Goal: Transaction & Acquisition: Purchase product/service

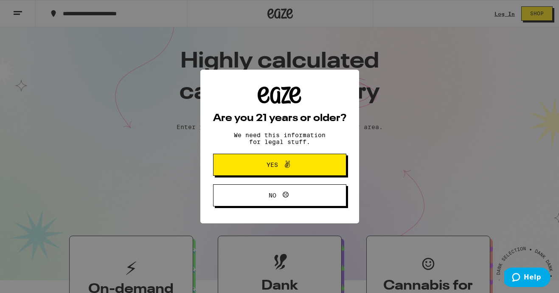
click at [312, 173] on button "Yes" at bounding box center [279, 165] width 133 height 22
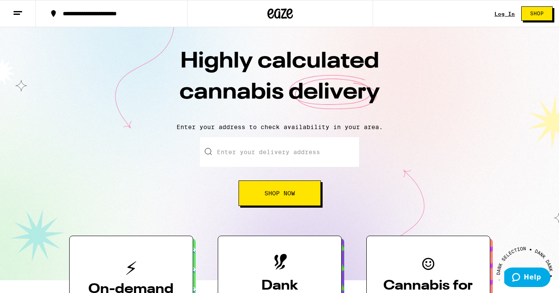
click at [508, 15] on div "Log In" at bounding box center [504, 14] width 20 height 6
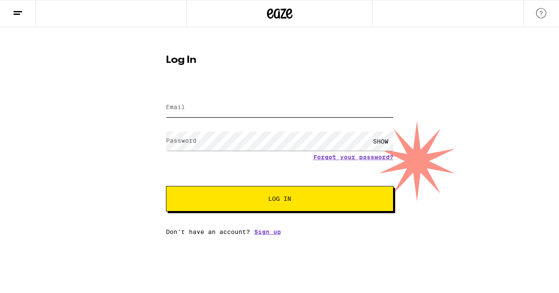
click at [314, 112] on input "Email" at bounding box center [279, 107] width 227 height 19
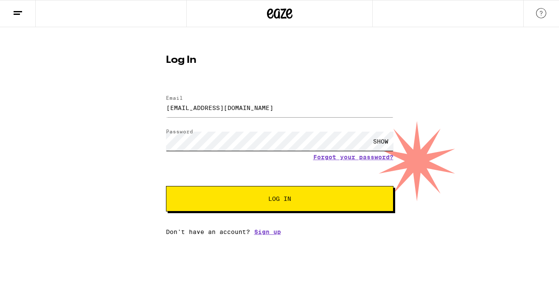
click at [166, 186] on button "Log In" at bounding box center [279, 198] width 227 height 25
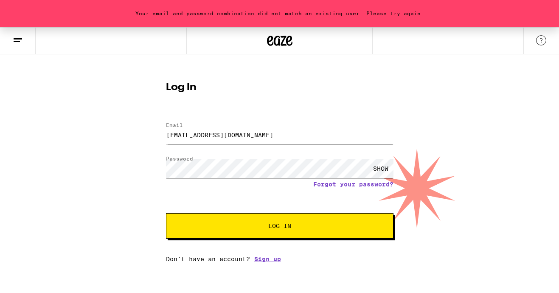
click at [166, 213] on button "Log In" at bounding box center [279, 225] width 227 height 25
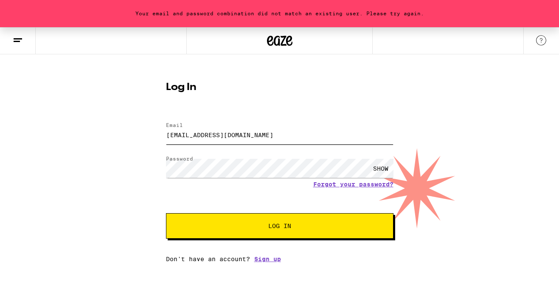
click at [236, 136] on input "[EMAIL_ADDRESS][DOMAIN_NAME]" at bounding box center [279, 134] width 227 height 19
click at [236, 136] on input "hkjshr@gmail.com" at bounding box center [279, 134] width 227 height 19
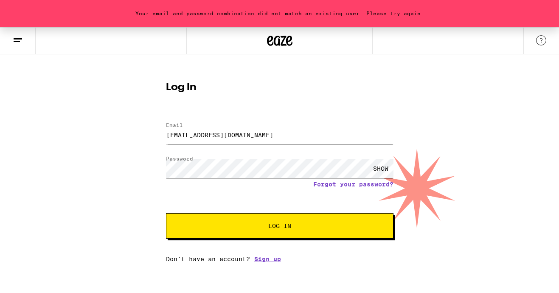
click at [166, 213] on button "Log In" at bounding box center [279, 225] width 227 height 25
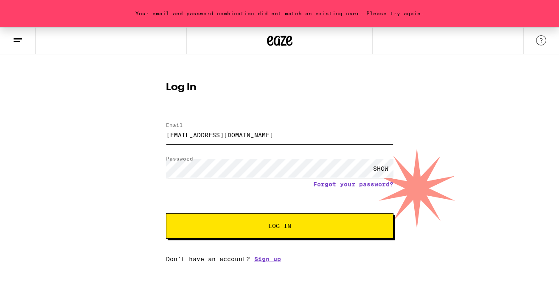
click at [248, 136] on input "j2ch616@gmail.com" at bounding box center [279, 134] width 227 height 19
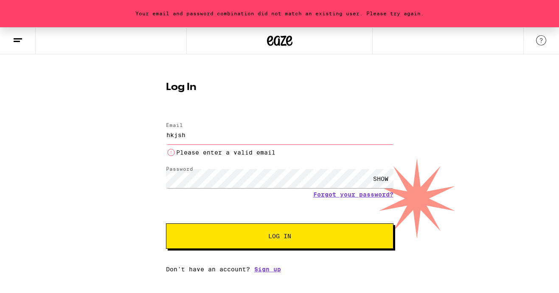
type input "hkjshr@gmail.com"
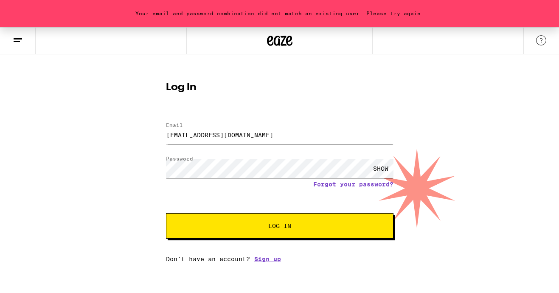
click at [166, 213] on button "Log In" at bounding box center [279, 225] width 227 height 25
click at [373, 168] on div "SHOW" at bounding box center [380, 168] width 25 height 19
click at [373, 168] on div "HIDE" at bounding box center [380, 168] width 25 height 19
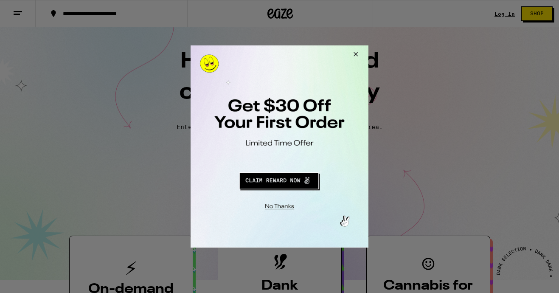
click at [361, 52] on button "Close Modal" at bounding box center [354, 55] width 23 height 20
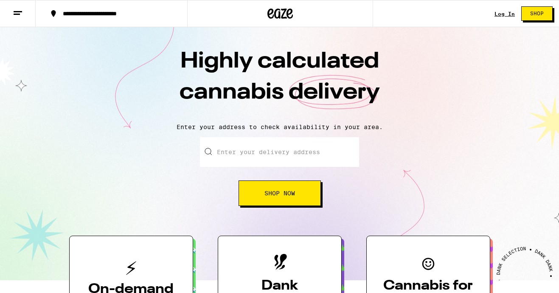
click at [91, 12] on div "**********" at bounding box center [117, 14] width 116 height 6
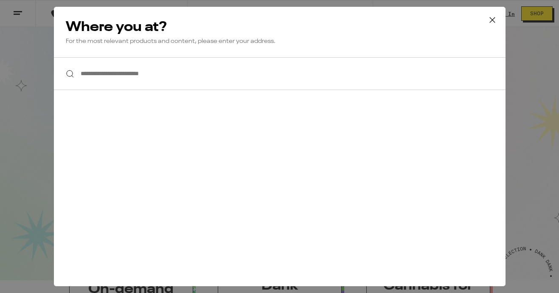
click at [122, 81] on input "**********" at bounding box center [280, 73] width 452 height 33
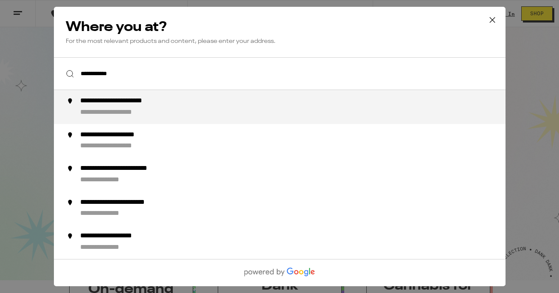
click at [112, 100] on div "**********" at bounding box center [132, 101] width 105 height 9
type input "**********"
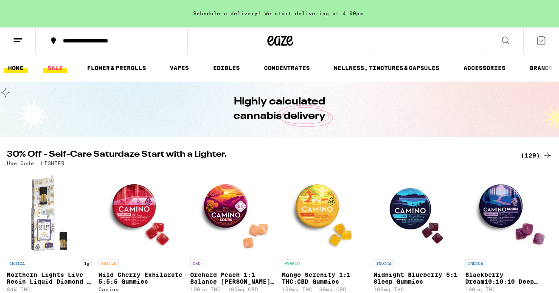
click at [57, 72] on link "SALE" at bounding box center [55, 68] width 24 height 10
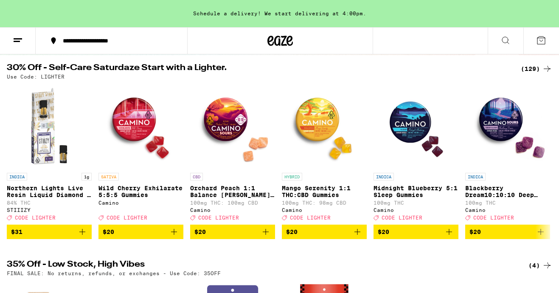
scroll to position [86, 0]
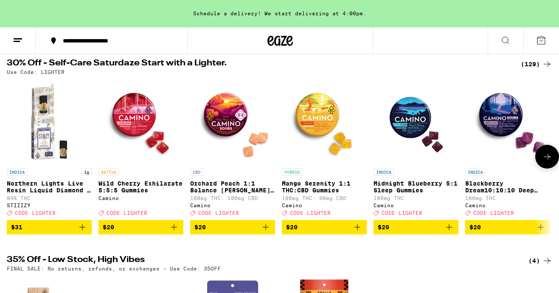
click at [545, 162] on icon at bounding box center [547, 157] width 10 height 10
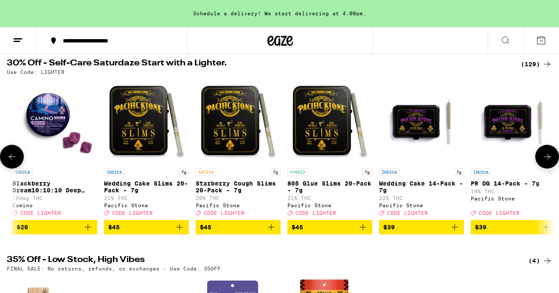
click at [545, 162] on icon at bounding box center [547, 157] width 10 height 10
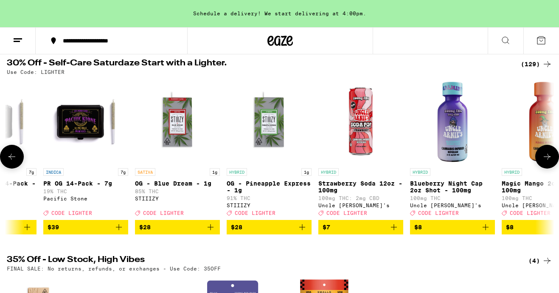
scroll to position [0, 906]
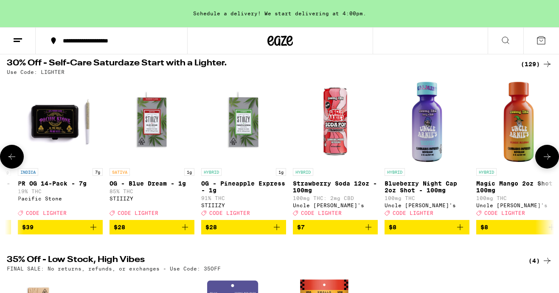
click at [545, 162] on icon at bounding box center [547, 157] width 10 height 10
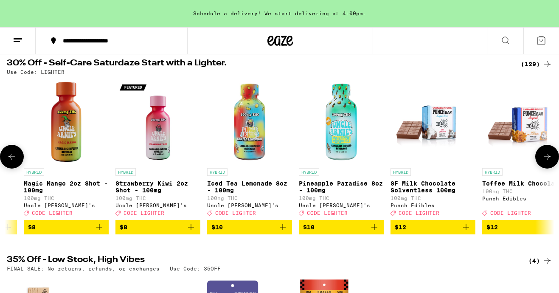
scroll to position [0, 1359]
click at [545, 162] on icon at bounding box center [547, 157] width 10 height 10
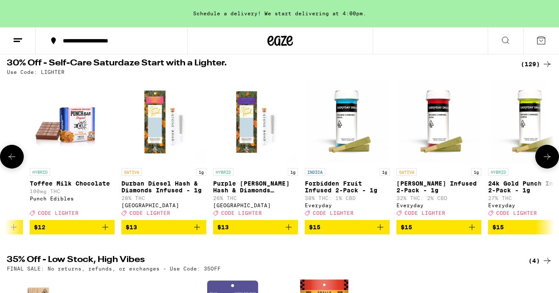
scroll to position [0, 1811]
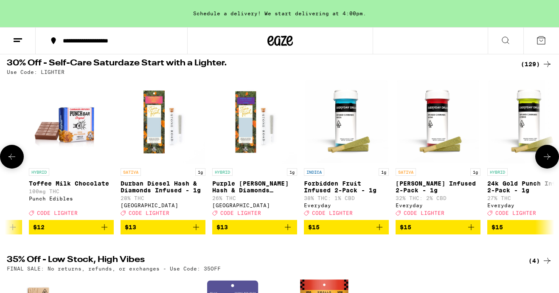
click at [548, 160] on icon at bounding box center [547, 157] width 10 height 10
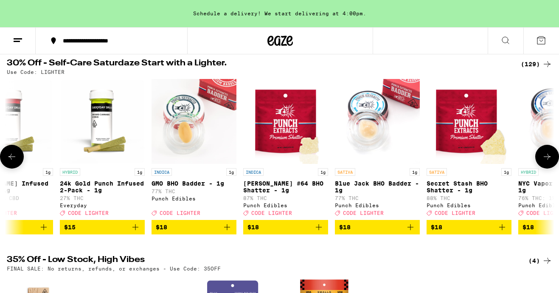
scroll to position [0, 2264]
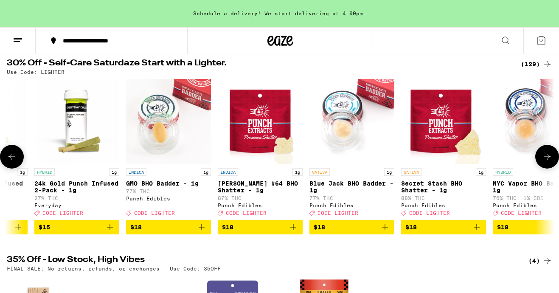
click at [548, 160] on icon at bounding box center [547, 157] width 10 height 10
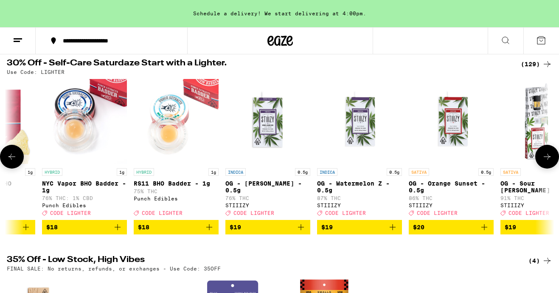
scroll to position [0, 2717]
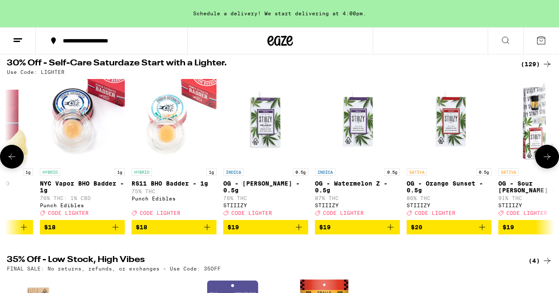
click at [548, 160] on icon at bounding box center [547, 157] width 10 height 10
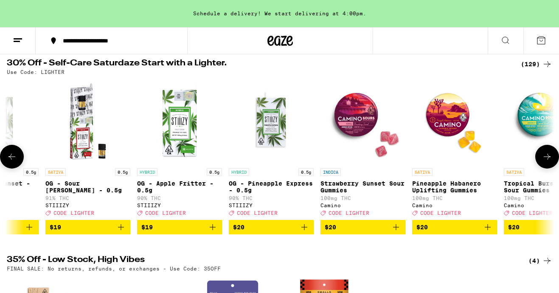
click at [548, 160] on icon at bounding box center [547, 157] width 10 height 10
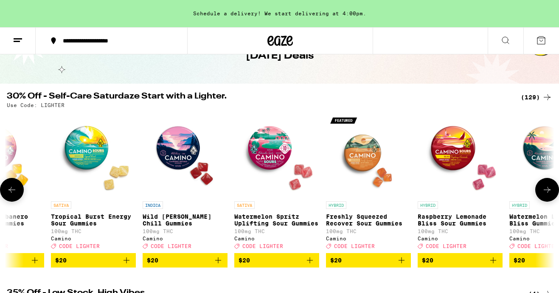
scroll to position [0, 0]
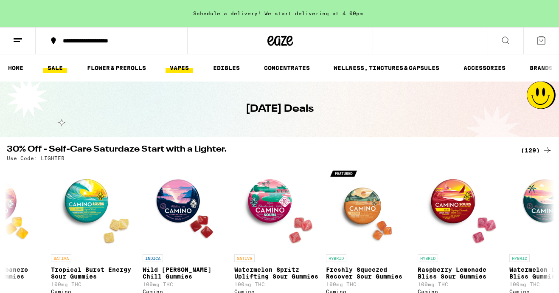
click at [186, 71] on link "VAPES" at bounding box center [180, 68] width 28 height 10
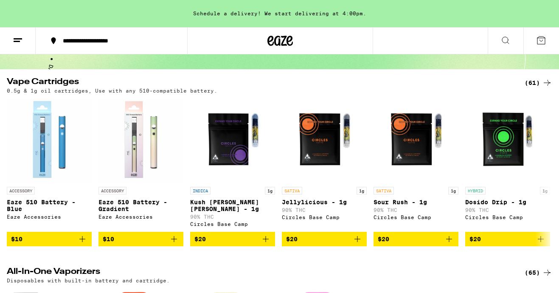
scroll to position [71, 0]
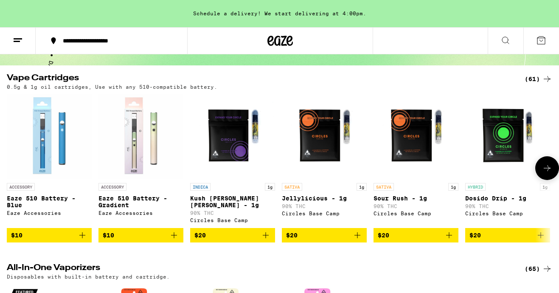
click at [550, 179] on button at bounding box center [547, 168] width 24 height 24
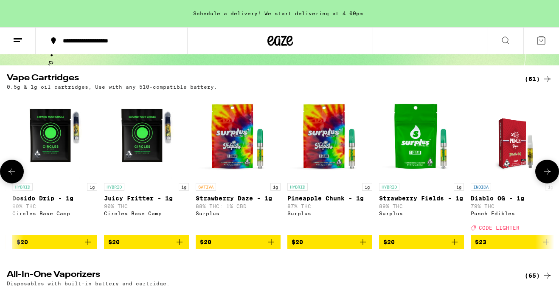
click at [550, 179] on button at bounding box center [547, 172] width 24 height 24
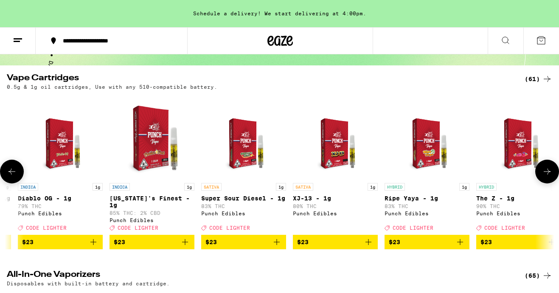
click at [550, 177] on icon at bounding box center [547, 171] width 10 height 10
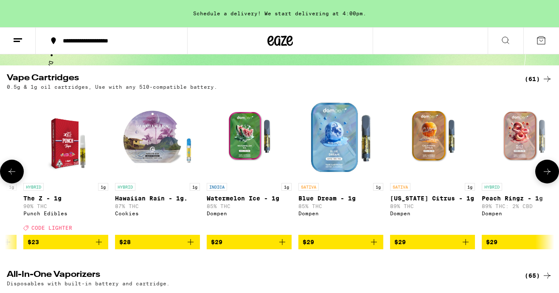
click at [550, 177] on icon at bounding box center [547, 171] width 10 height 10
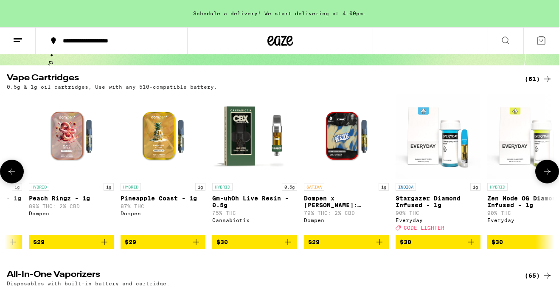
click at [550, 177] on icon at bounding box center [547, 171] width 10 height 10
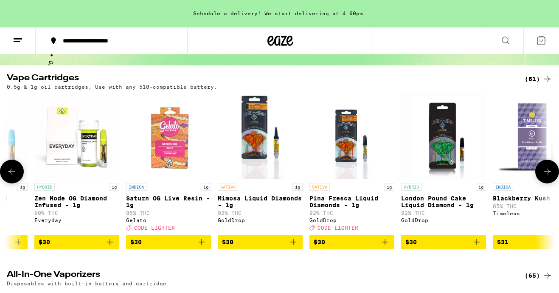
click at [550, 177] on icon at bounding box center [547, 171] width 10 height 10
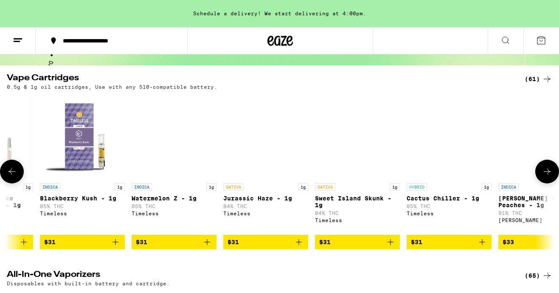
click at [550, 177] on icon at bounding box center [547, 171] width 10 height 10
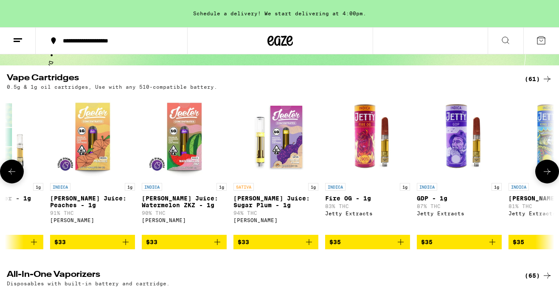
scroll to position [0, 3170]
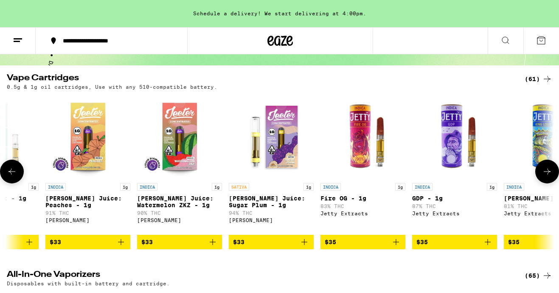
click at [550, 177] on icon at bounding box center [547, 171] width 10 height 10
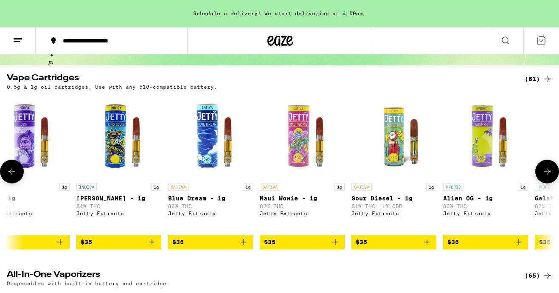
scroll to position [0, 3623]
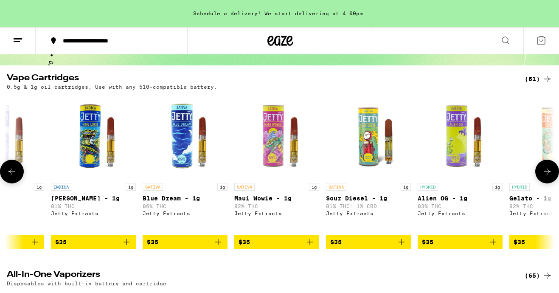
click at [37, 247] on icon "Add to bag" at bounding box center [35, 242] width 10 height 10
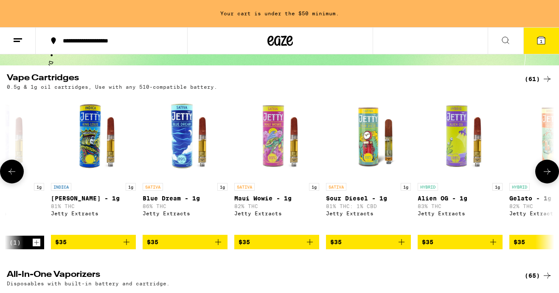
click at [310, 247] on icon "Add to bag" at bounding box center [310, 242] width 10 height 10
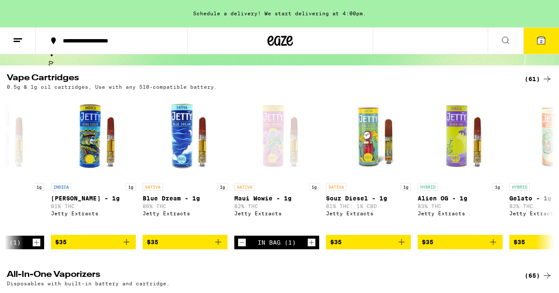
click at [545, 38] on icon at bounding box center [541, 41] width 8 height 8
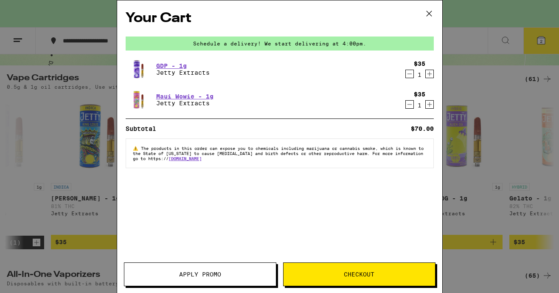
click at [362, 272] on span "Checkout" at bounding box center [359, 274] width 31 height 6
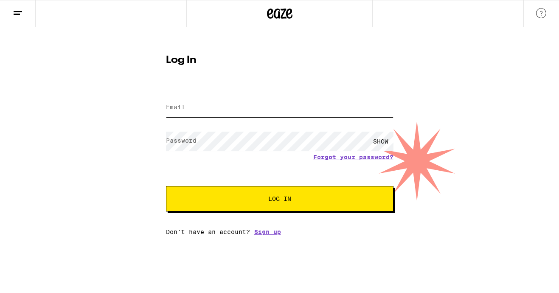
click at [277, 113] on input "Email" at bounding box center [279, 107] width 227 height 19
click at [259, 110] on input "Email" at bounding box center [279, 107] width 227 height 19
click at [199, 107] on input "hkjshr@g,ail.com" at bounding box center [279, 107] width 227 height 19
type input "hkjshr@gmail.com"
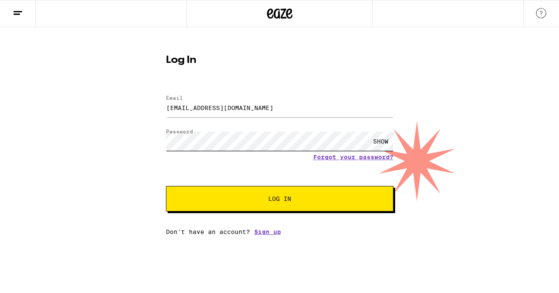
click at [166, 186] on button "Log In" at bounding box center [279, 198] width 227 height 25
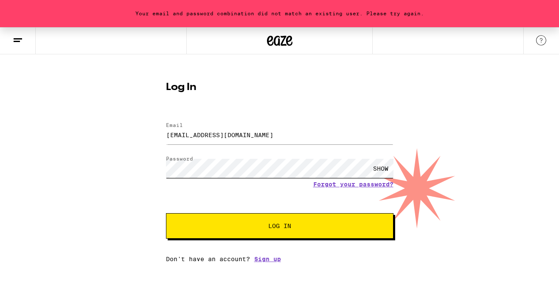
click at [166, 213] on button "Log In" at bounding box center [279, 225] width 227 height 25
click at [275, 260] on link "Sign up" at bounding box center [267, 259] width 27 height 7
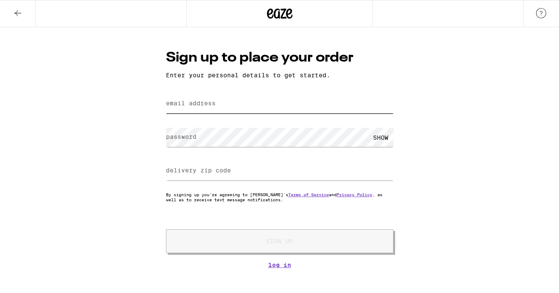
click at [236, 112] on input "email address" at bounding box center [279, 103] width 227 height 19
type input "hkjshr@gmail.com"
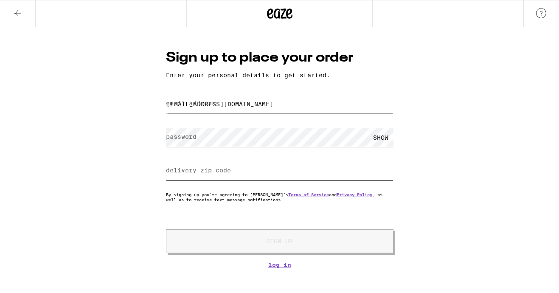
type input "91730"
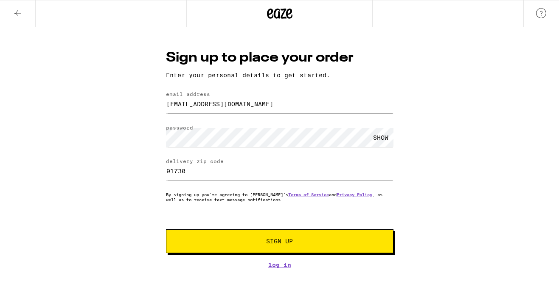
click at [286, 249] on button "Sign Up" at bounding box center [279, 241] width 227 height 24
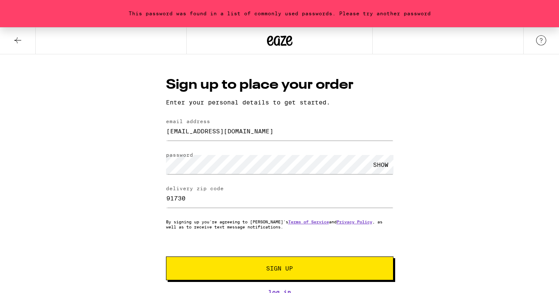
click at [244, 211] on div "91730" at bounding box center [279, 197] width 227 height 25
click at [16, 40] on icon at bounding box center [17, 40] width 7 height 6
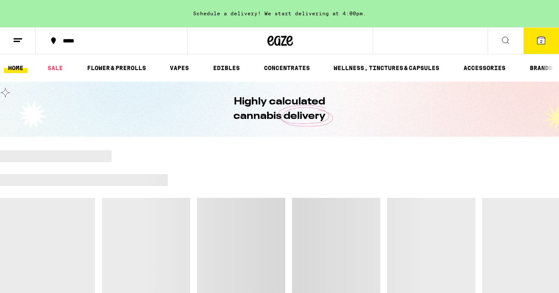
click at [545, 46] on button "2" at bounding box center [541, 41] width 36 height 26
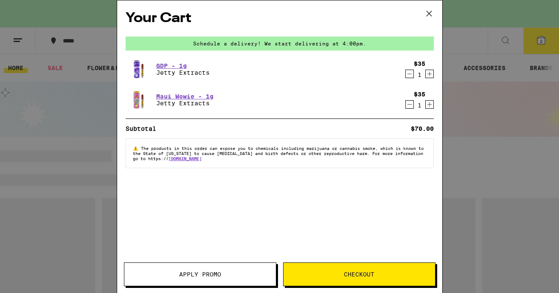
click at [347, 278] on button "Checkout" at bounding box center [359, 274] width 152 height 24
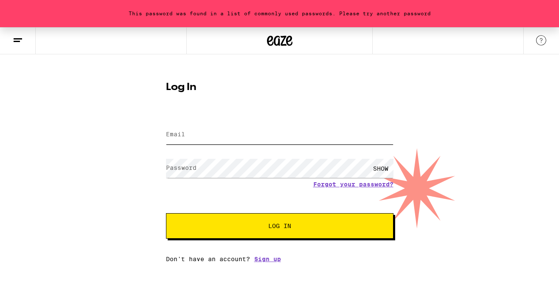
click at [233, 138] on input "Email" at bounding box center [279, 134] width 227 height 19
type input "j2ch616@gmail.com"
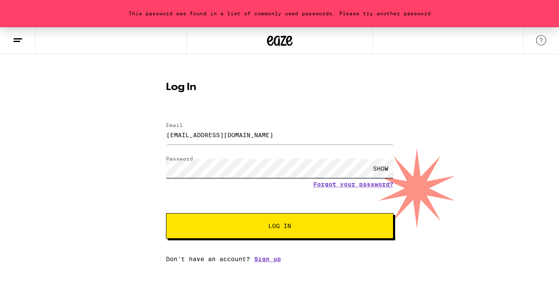
click at [166, 213] on button "Log In" at bounding box center [279, 225] width 227 height 25
click at [271, 262] on link "Sign up" at bounding box center [267, 259] width 27 height 7
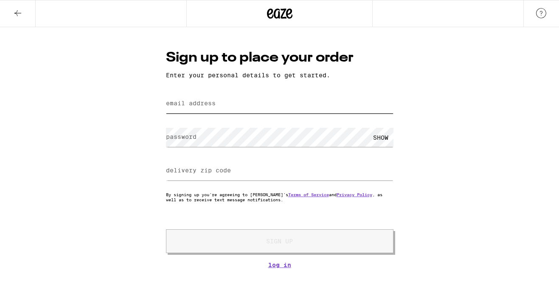
click at [225, 99] on input "email address" at bounding box center [279, 103] width 227 height 19
type input "j2ch616@gmail.com"
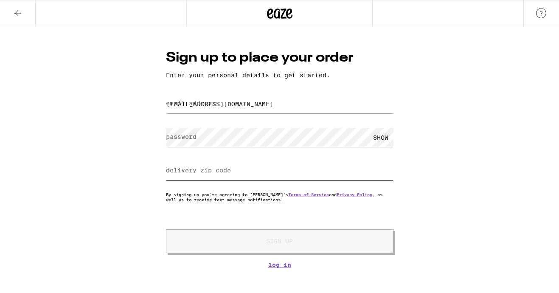
type input "91730"
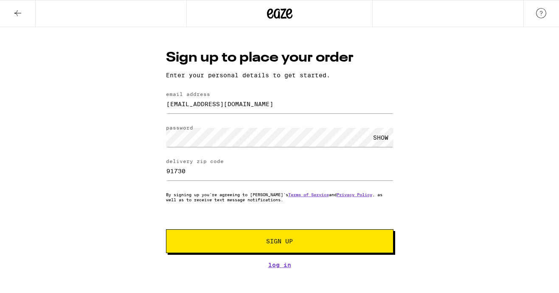
click at [318, 240] on span "Sign Up" at bounding box center [279, 241] width 169 height 6
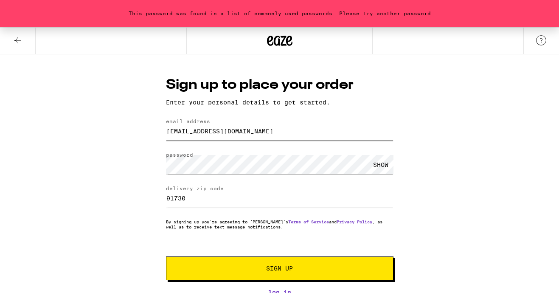
click at [276, 137] on input "j2ch616@gmail.com" at bounding box center [279, 130] width 227 height 19
type input "hkjshr@gmail.com"
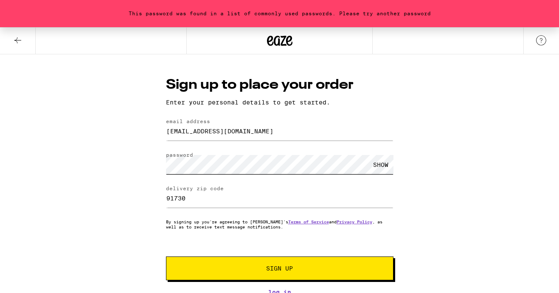
click at [166, 256] on button "Sign Up" at bounding box center [279, 268] width 227 height 24
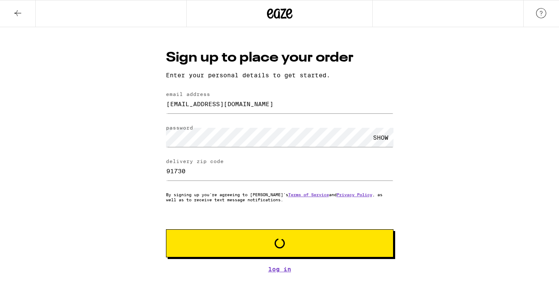
click at [289, 272] on html "Sign up to place your order Enter your personal details to get started. email a…" at bounding box center [279, 136] width 559 height 272
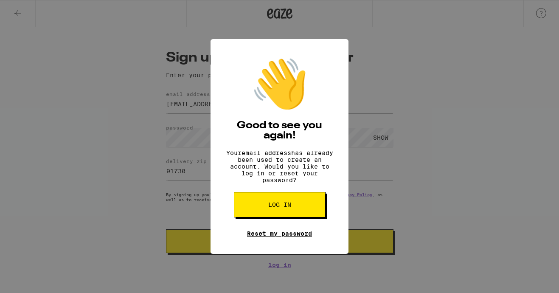
click at [269, 237] on link "Reset my password" at bounding box center [279, 233] width 65 height 7
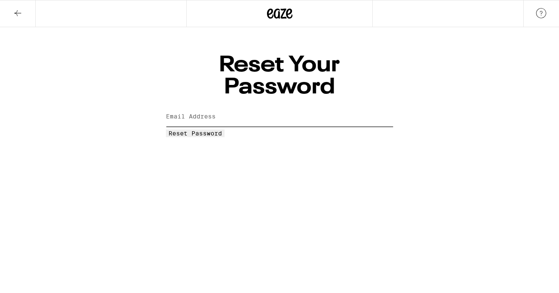
click at [264, 107] on input "Email Address" at bounding box center [279, 116] width 227 height 19
type input "hkjshr@gmail.com"
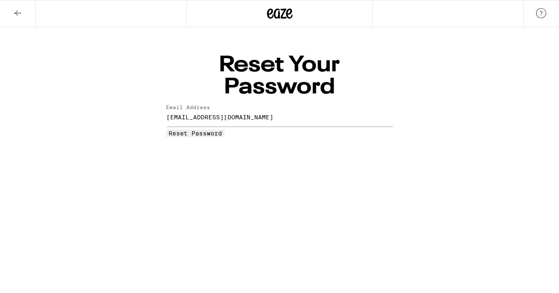
click at [225, 129] on button "Reset Password" at bounding box center [195, 133] width 59 height 8
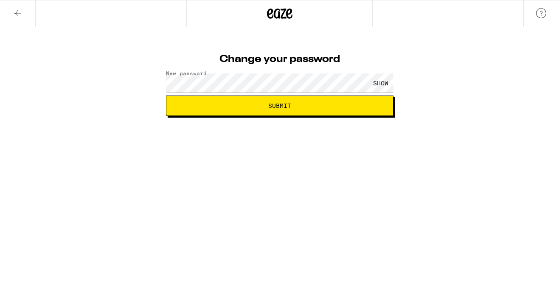
click at [258, 103] on span "Submit" at bounding box center [279, 106] width 213 height 6
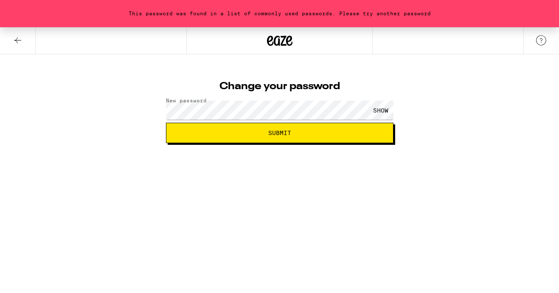
click at [266, 137] on button "Submit" at bounding box center [279, 133] width 227 height 20
click at [375, 109] on div "SHOW" at bounding box center [380, 110] width 25 height 19
click at [311, 138] on button "Submit" at bounding box center [279, 133] width 227 height 20
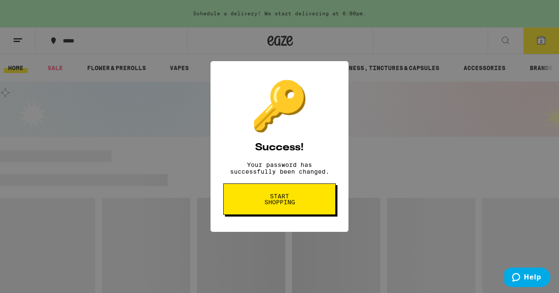
click at [290, 201] on span "Start shopping" at bounding box center [280, 199] width 44 height 12
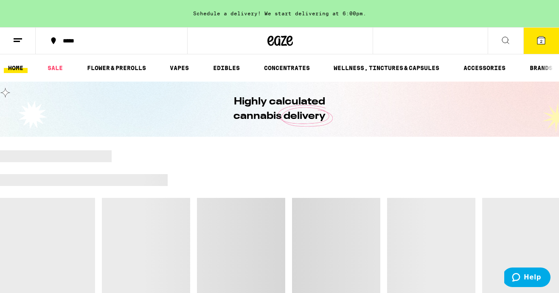
click at [534, 42] on button "2" at bounding box center [541, 41] width 36 height 26
